Goal: Task Accomplishment & Management: Manage account settings

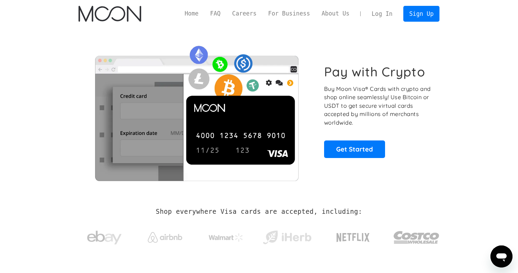
click at [382, 19] on link "Log In" at bounding box center [382, 13] width 32 height 15
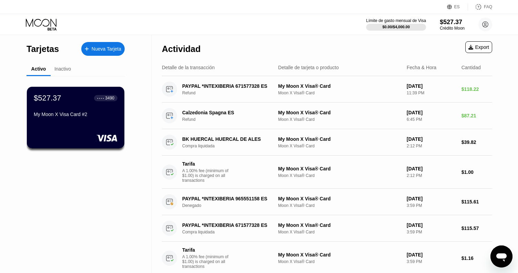
click at [60, 71] on div "Inactivo" at bounding box center [62, 69] width 17 height 6
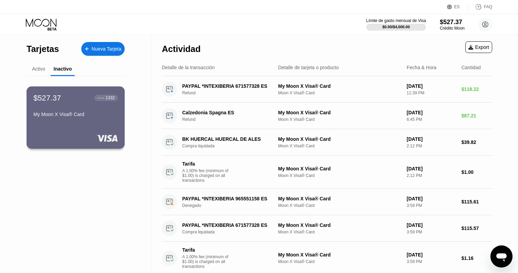
click at [77, 103] on div "$527.37 ● ● ● ● 1332 My Moon X Visa® Card" at bounding box center [75, 106] width 84 height 27
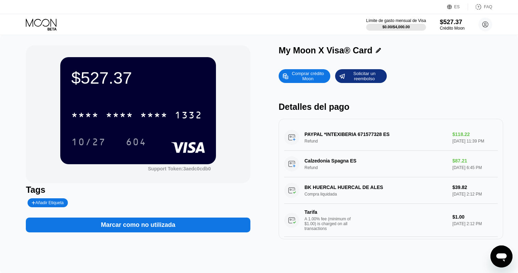
click at [132, 117] on div "* * * *" at bounding box center [120, 116] width 28 height 11
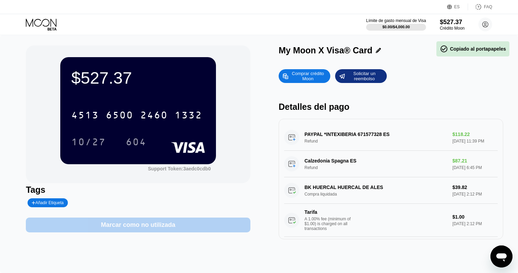
click at [147, 230] on div "Marcar como no utilizada" at bounding box center [138, 225] width 224 height 15
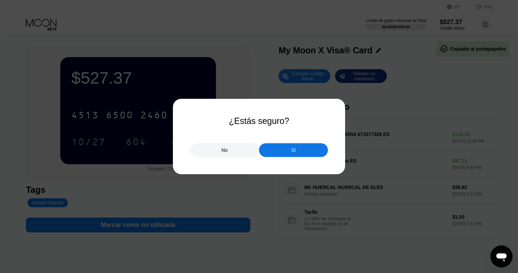
click at [293, 149] on div "Sí" at bounding box center [293, 150] width 4 height 6
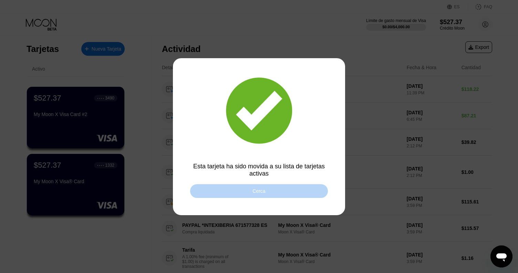
click at [245, 193] on div "Cerca" at bounding box center [259, 191] width 138 height 14
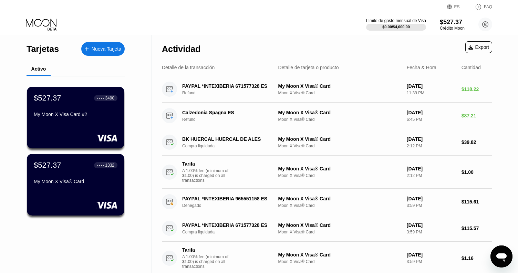
click at [58, 23] on div at bounding box center [47, 25] width 42 height 12
click at [50, 25] on icon at bounding box center [42, 25] width 32 height 12
click at [172, 0] on div "ES Idioma Español Ahorrar FAQ" at bounding box center [259, 7] width 518 height 14
